Goal: Task Accomplishment & Management: Complete application form

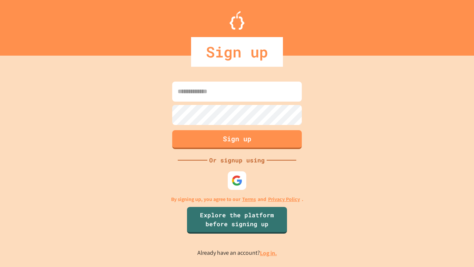
click at [269, 253] on link "Log in." at bounding box center [268, 253] width 17 height 8
